Goal: Transaction & Acquisition: Purchase product/service

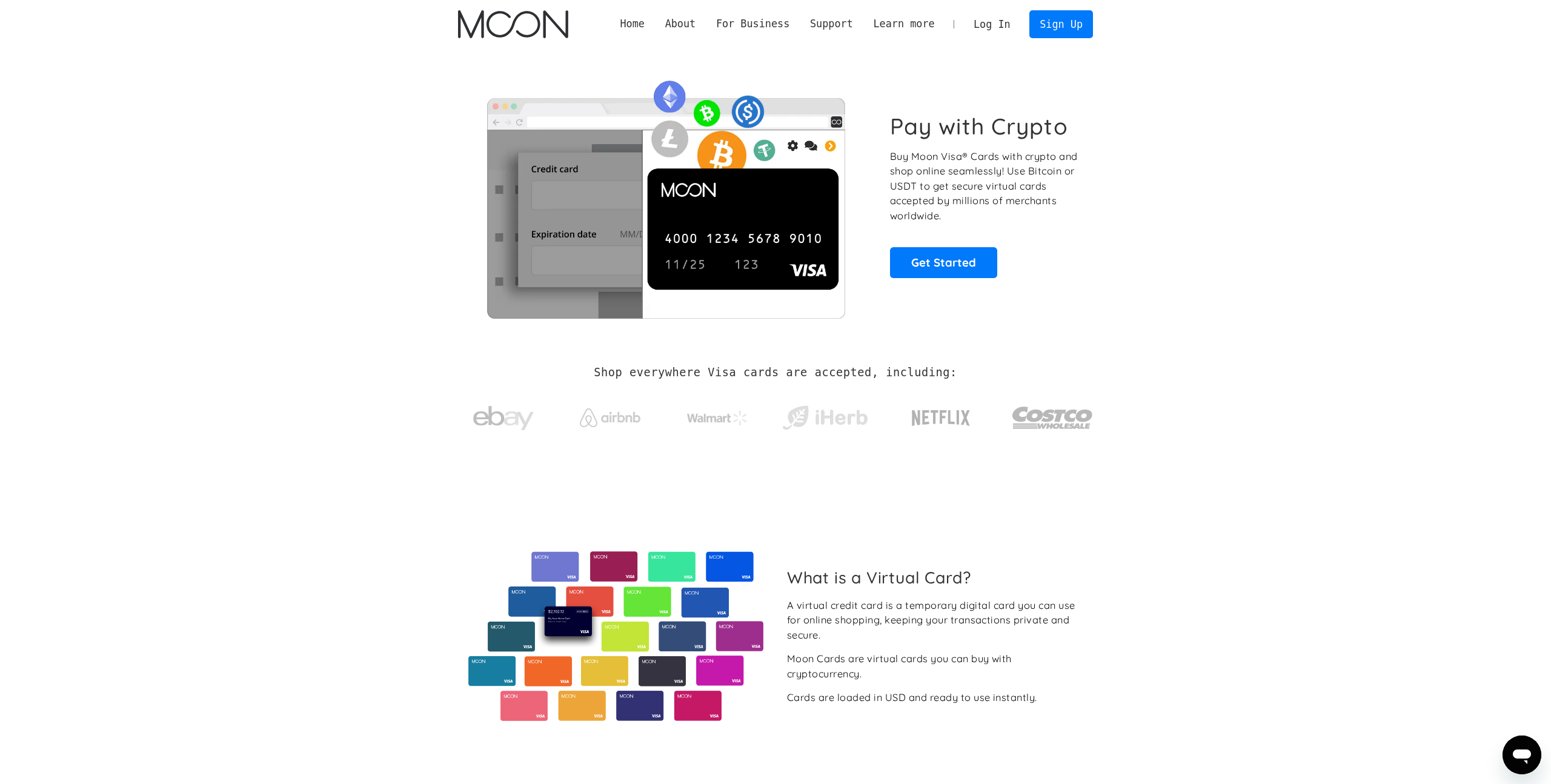
click at [991, 22] on link "Log In" at bounding box center [991, 24] width 57 height 26
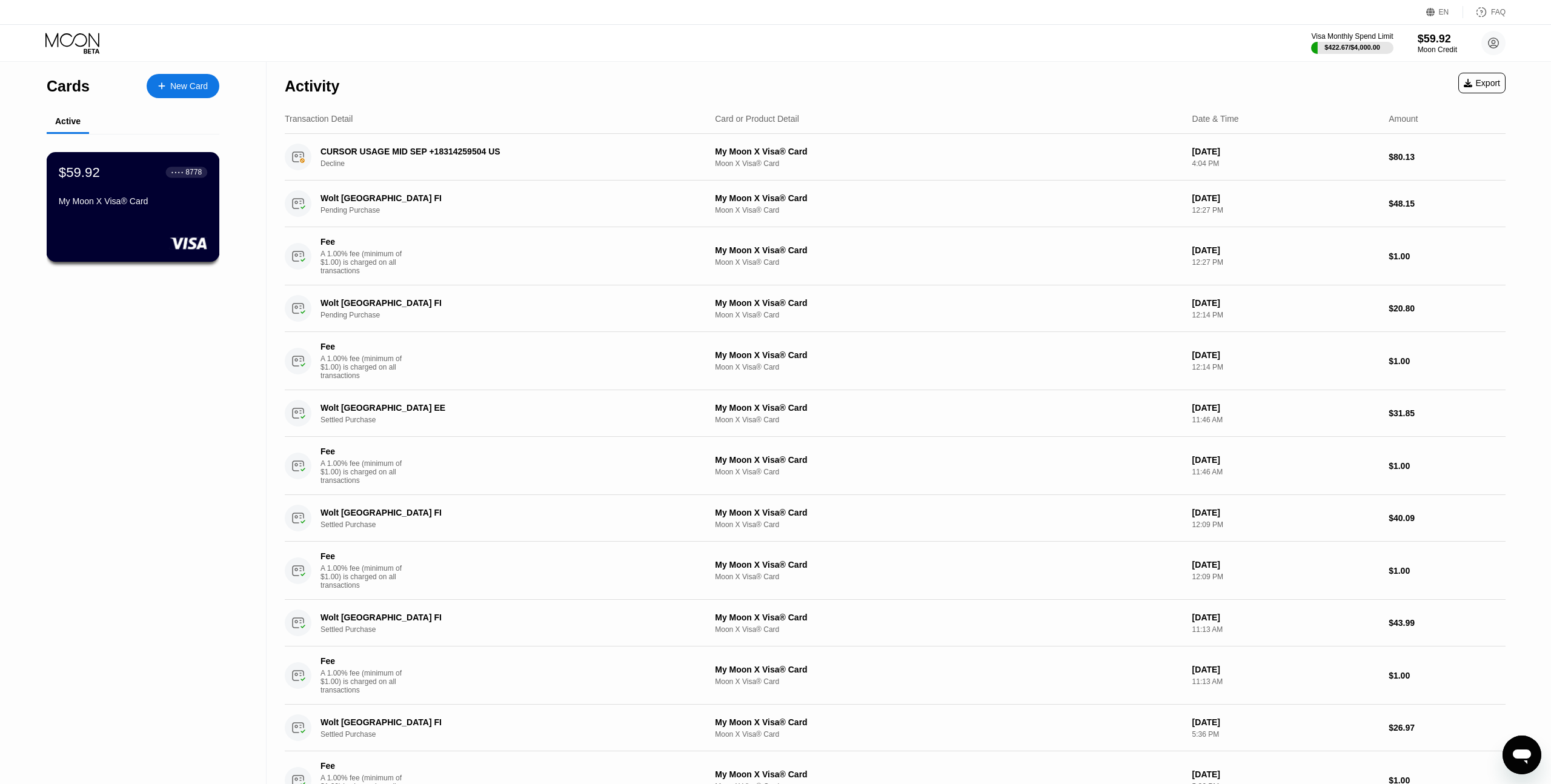
click at [120, 195] on div "$59.92 ● ● ● ● 8778 My Moon X Visa® Card" at bounding box center [133, 187] width 148 height 47
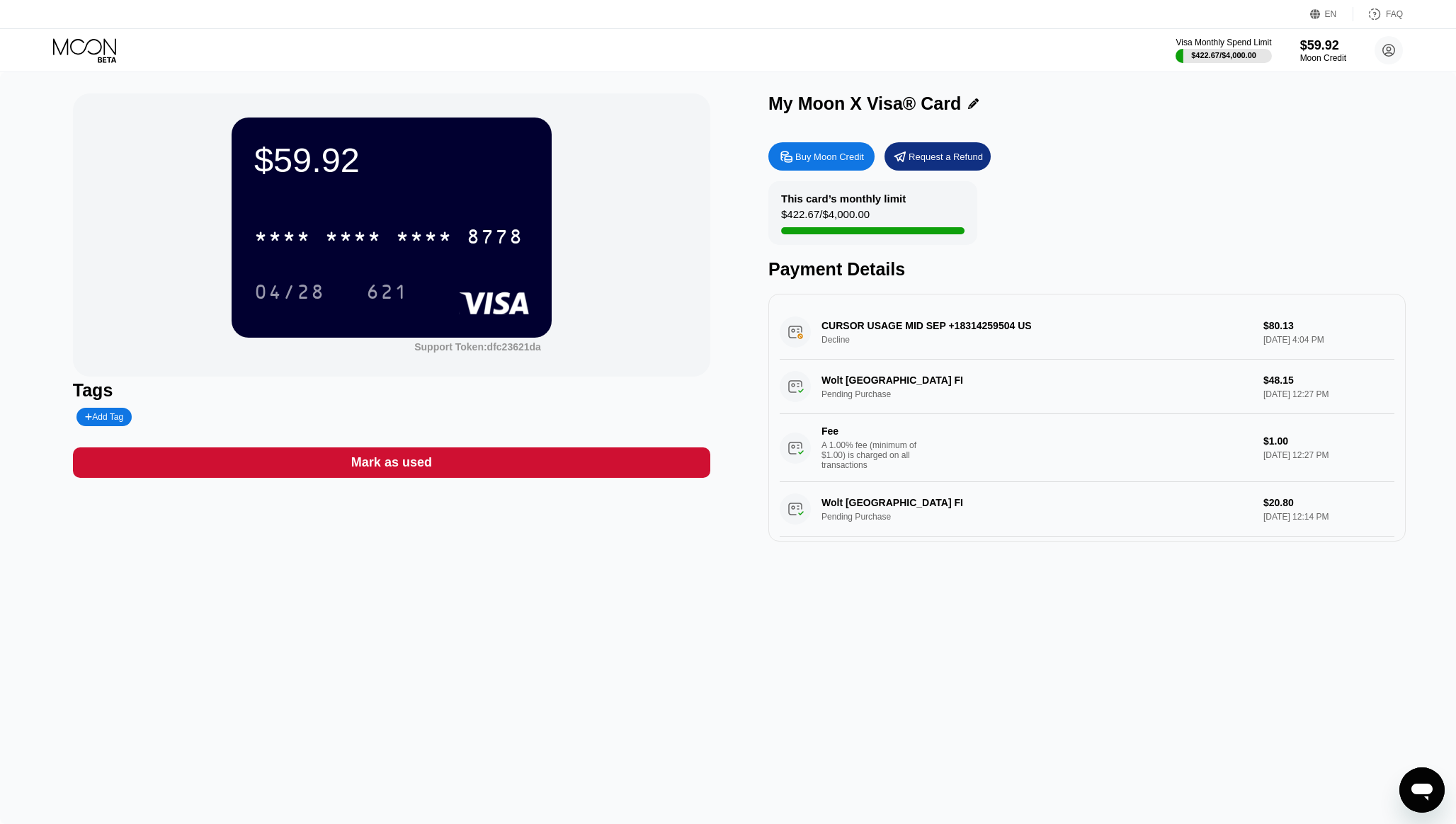
click at [685, 110] on div "$59.92 * * * * * * * * * * * * 8778 04/28 621 Support Token: dfc23621da" at bounding box center [391, 235] width 637 height 283
drag, startPoint x: 957, startPoint y: 227, endPoint x: 713, endPoint y: 95, distance: 277.4
click at [712, 96] on div "$59.92 * * * * * * * * * * * * 8778 04/28 621 Support Token: dfc23621da Tags Ad…" at bounding box center [728, 317] width 1310 height 448
drag, startPoint x: 713, startPoint y: 95, endPoint x: 938, endPoint y: 250, distance: 273.2
click at [943, 255] on div "$59.92 * * * * * * * * * * * * 8778 04/28 621 Support Token: dfc23621da Tags Ad…" at bounding box center [728, 317] width 1310 height 448
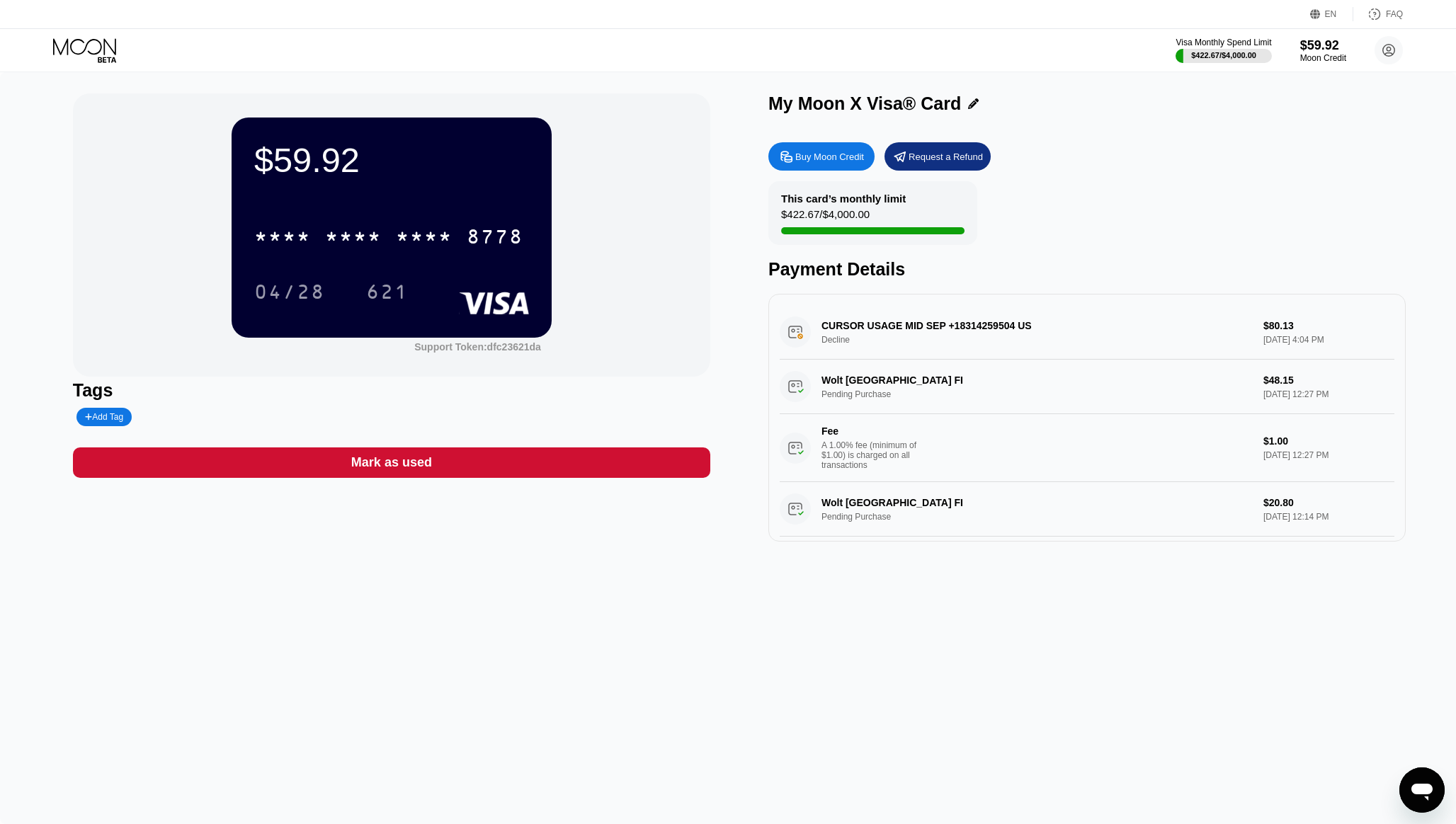
drag, startPoint x: 890, startPoint y: 211, endPoint x: 800, endPoint y: 183, distance: 94.3
click at [800, 183] on div "This card’s monthly limit $422.67 / $4,000.00" at bounding box center [872, 213] width 209 height 64
click at [822, 167] on div "Buy Moon Credit" at bounding box center [821, 156] width 106 height 28
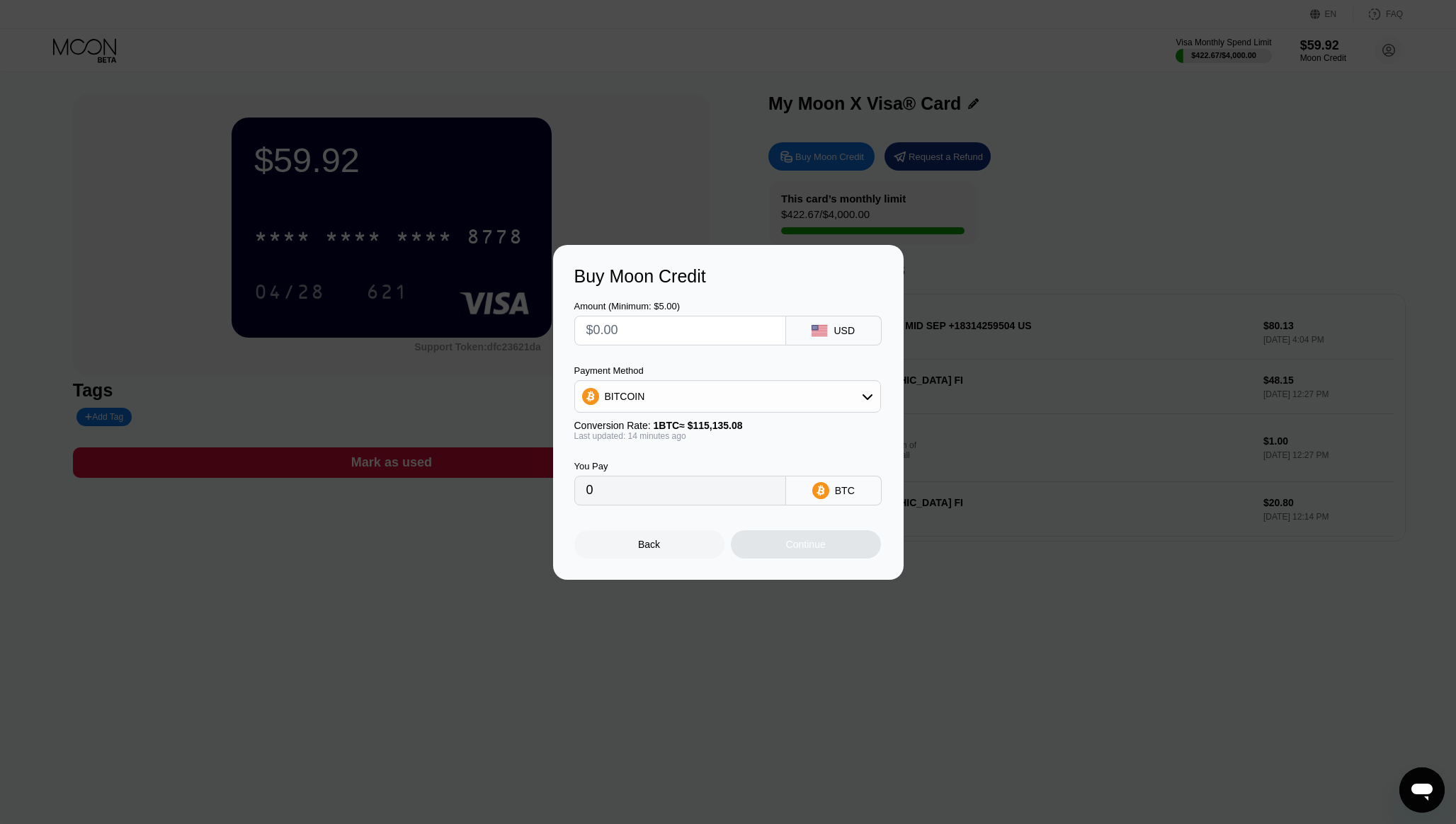
click at [658, 337] on input "text" at bounding box center [679, 330] width 188 height 28
type input "$9"
type input "0.00007820"
type input "$90"
type input "0.00078197"
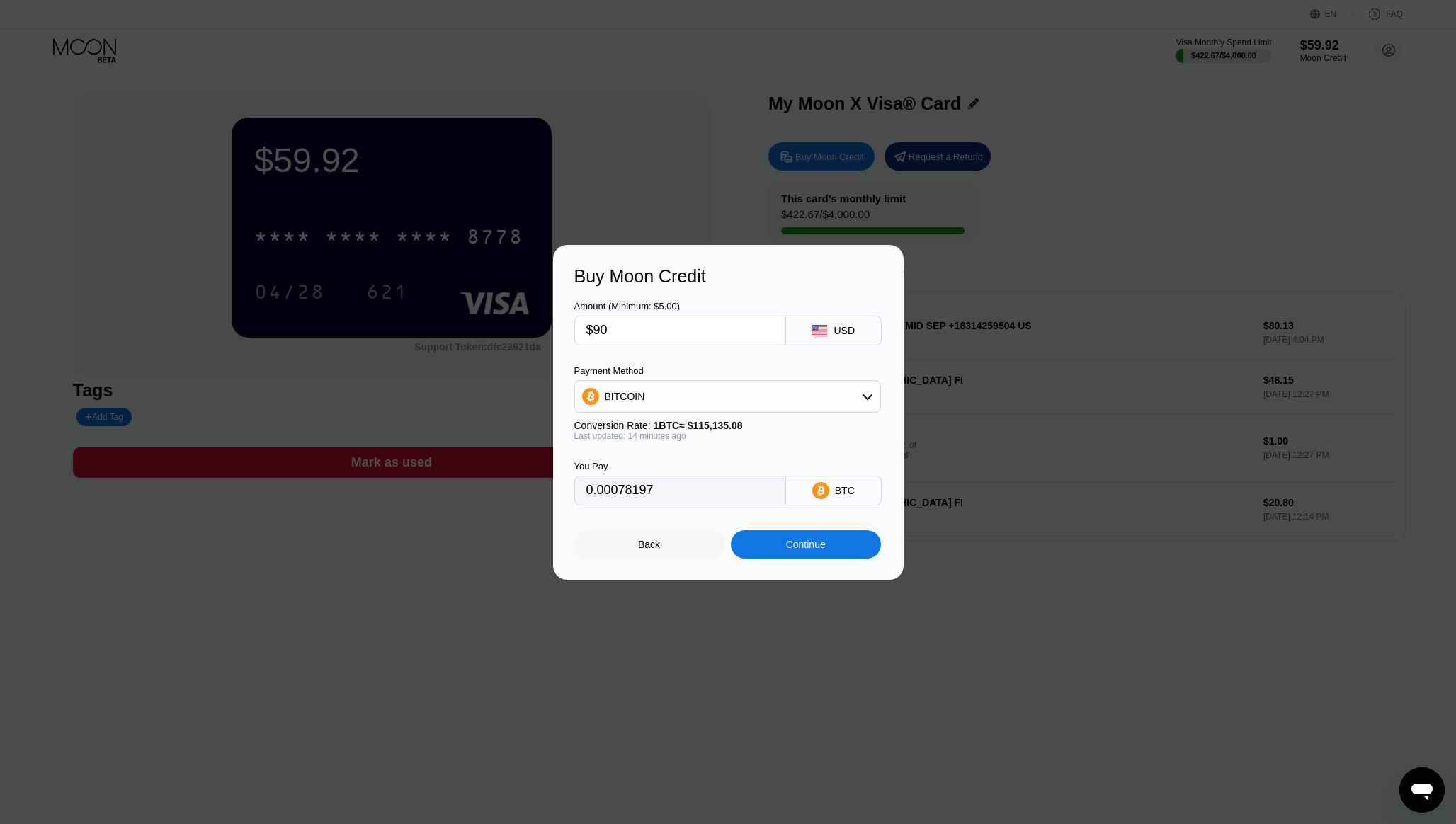
type input "$900"
type input "0.00781970"
type input "$900"
click at [681, 332] on input "$900" at bounding box center [679, 330] width 188 height 28
click at [778, 547] on div "Continue" at bounding box center [806, 544] width 150 height 28
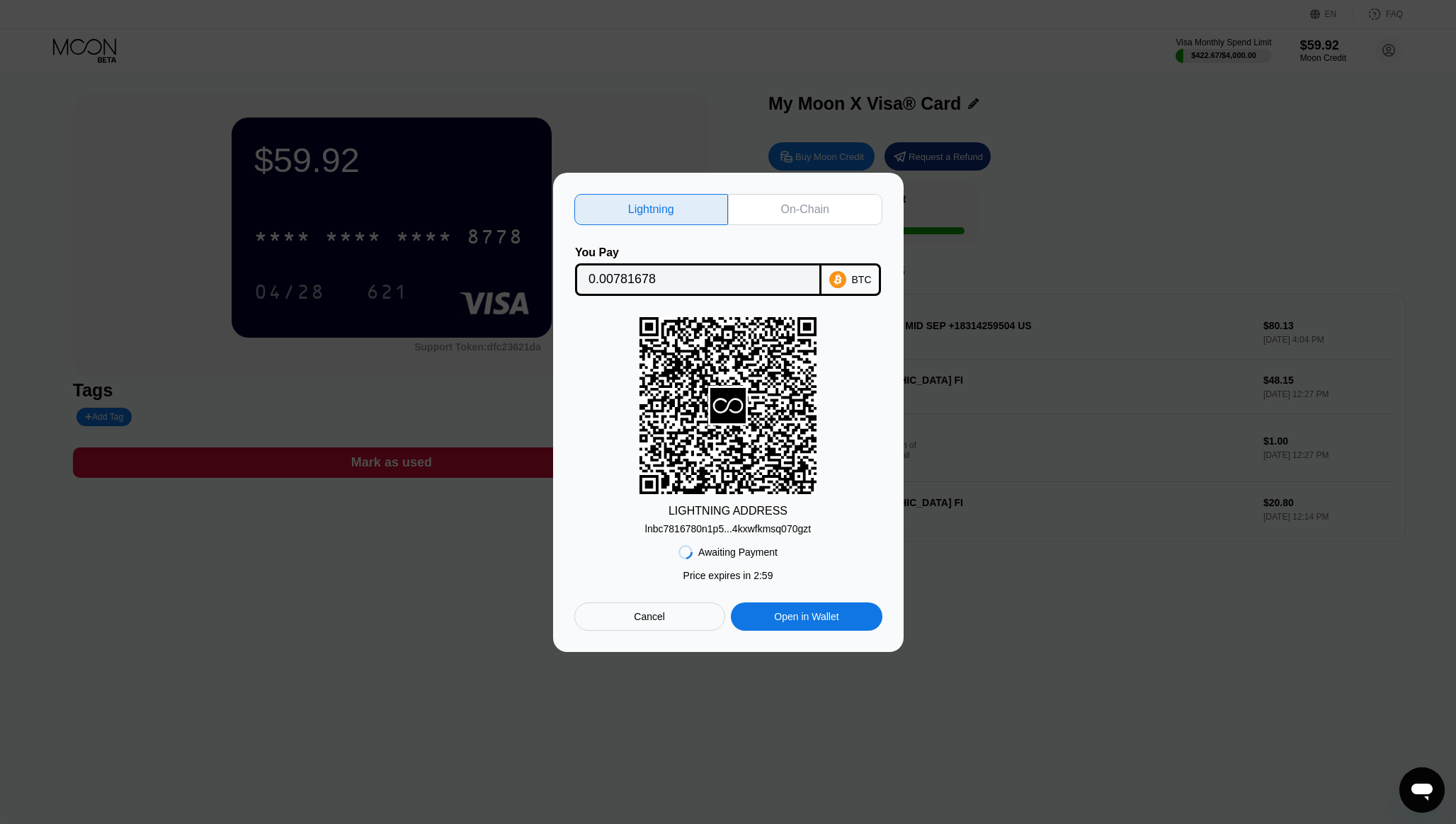
click at [742, 403] on icon at bounding box center [728, 406] width 31 height 15
click at [728, 527] on div "lnbc7816780n1p5...4kxwfkmsq070gzt" at bounding box center [728, 529] width 166 height 12
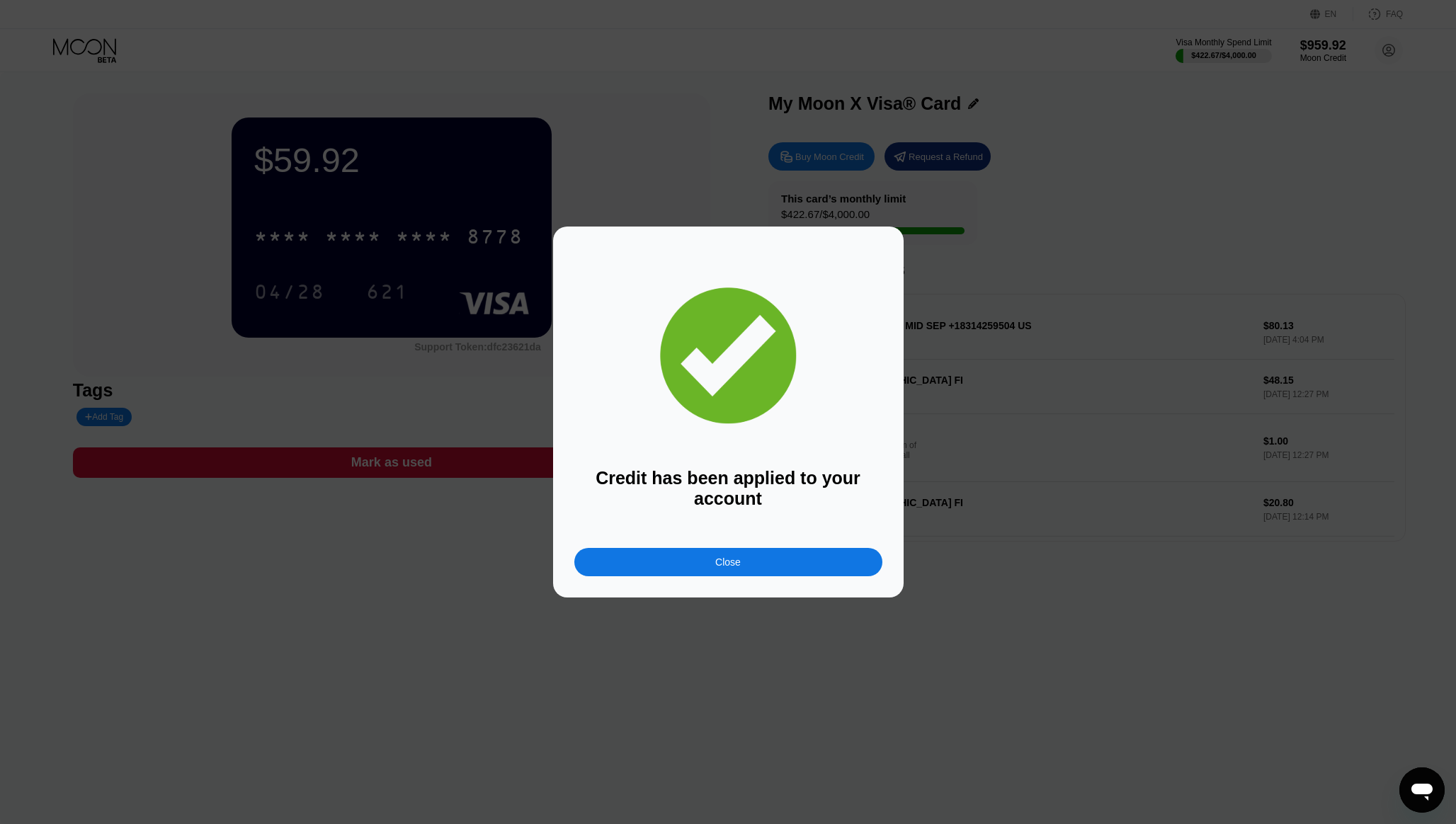
click at [807, 574] on div "Close" at bounding box center [728, 562] width 308 height 28
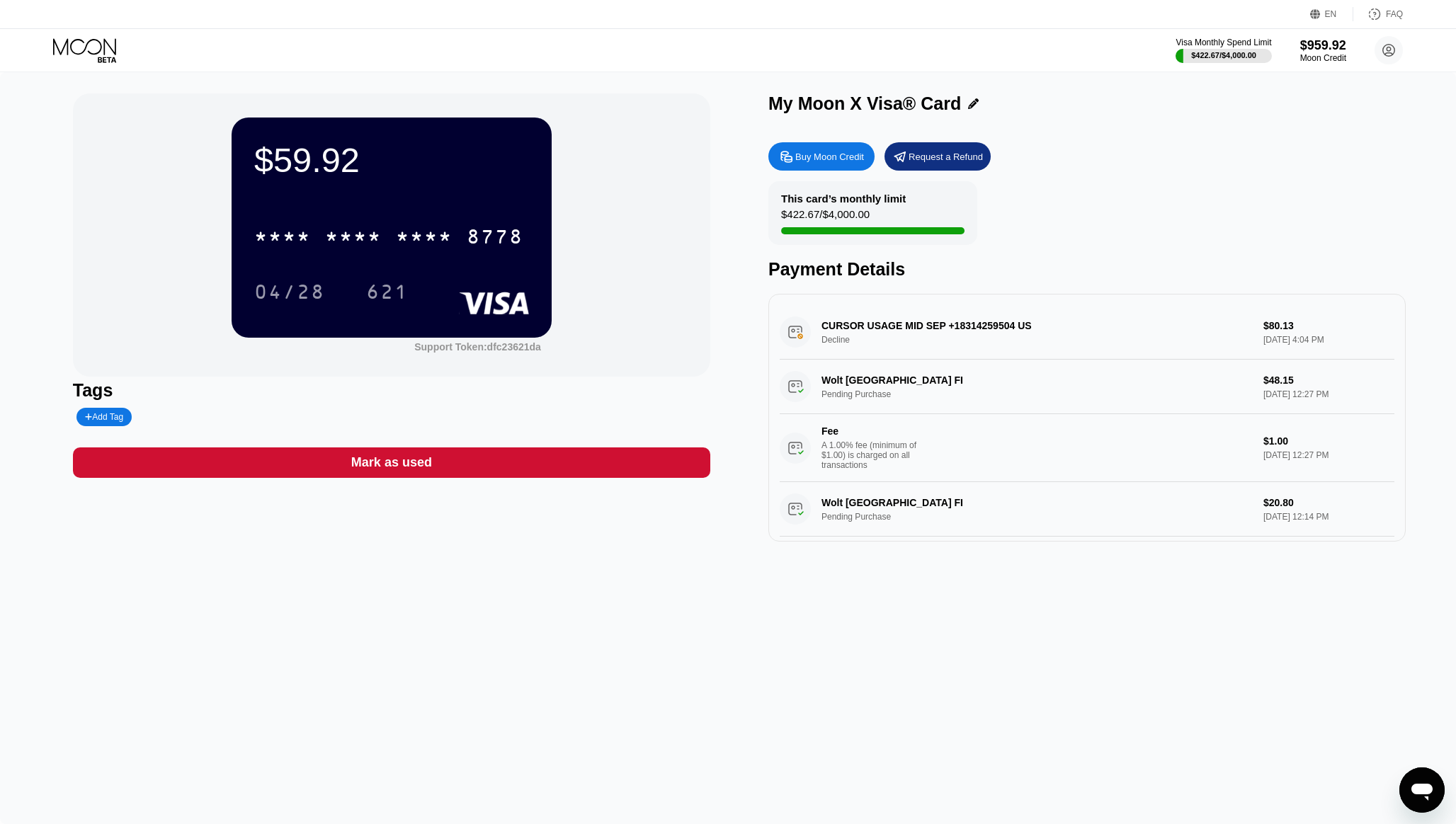
click at [711, 578] on div "$59.92 * * * * * * * * * * * * 8778 04/28 621 Support Token: dfc23621da Tags Ad…" at bounding box center [728, 448] width 1456 height 752
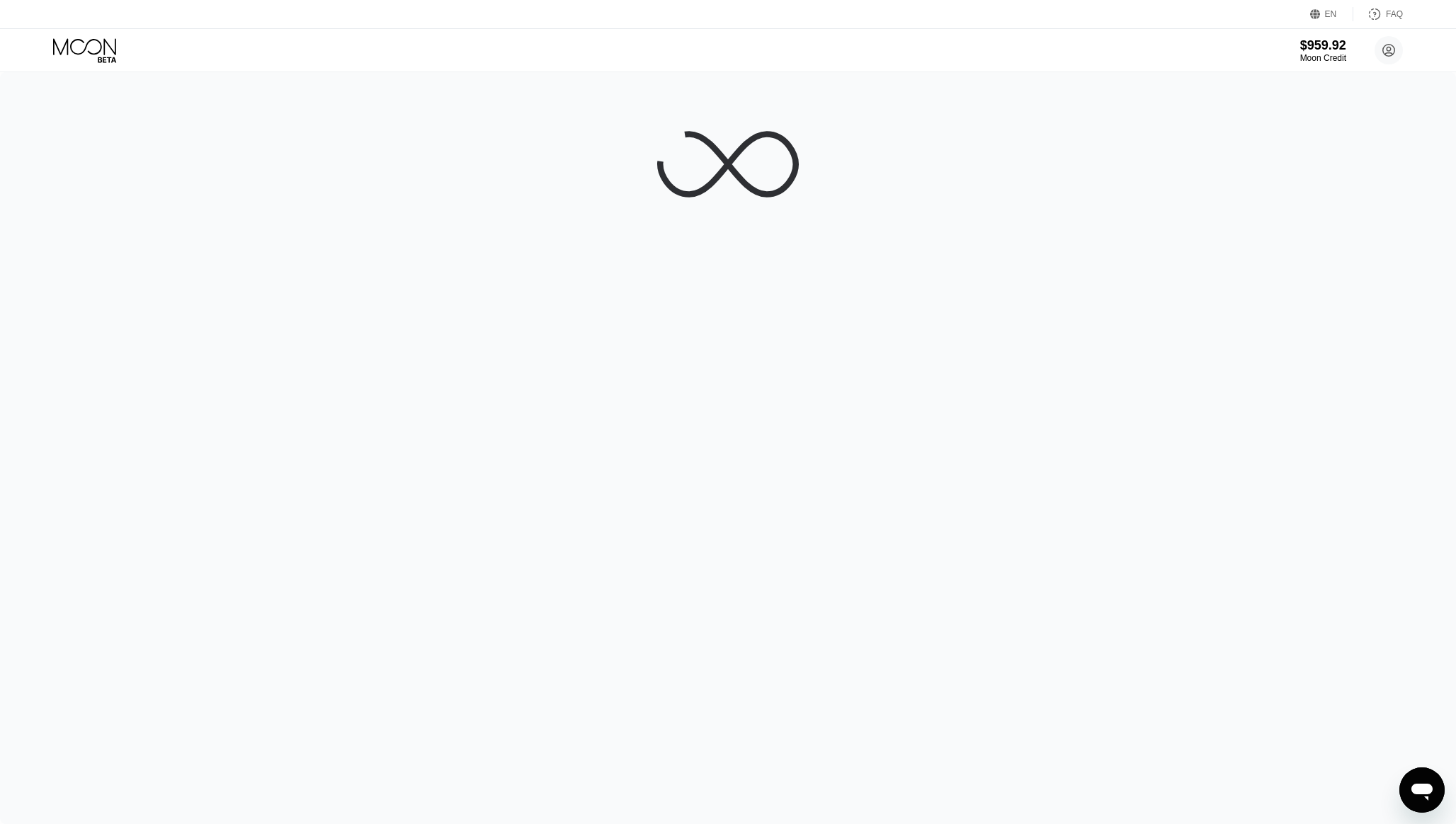
click at [803, 46] on div "$959.92 Moon Credit [EMAIL_ADDRESS][DOMAIN_NAME]  Home Settings Support Career…" at bounding box center [728, 50] width 1456 height 42
